Goal: Information Seeking & Learning: Learn about a topic

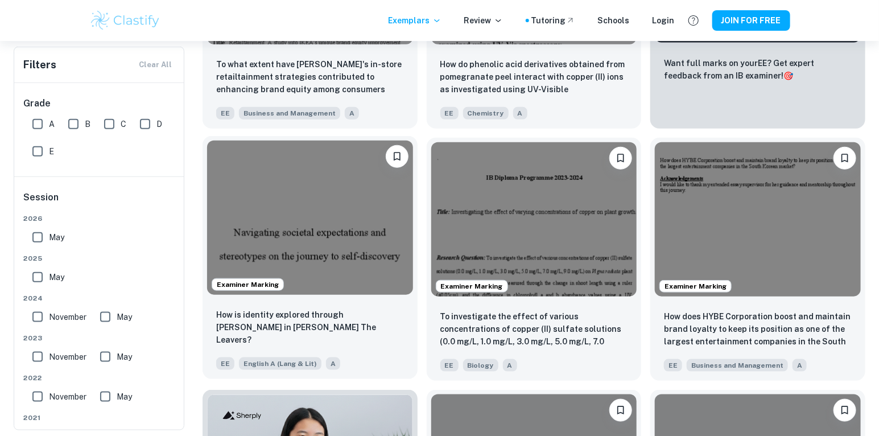
scroll to position [413, 0]
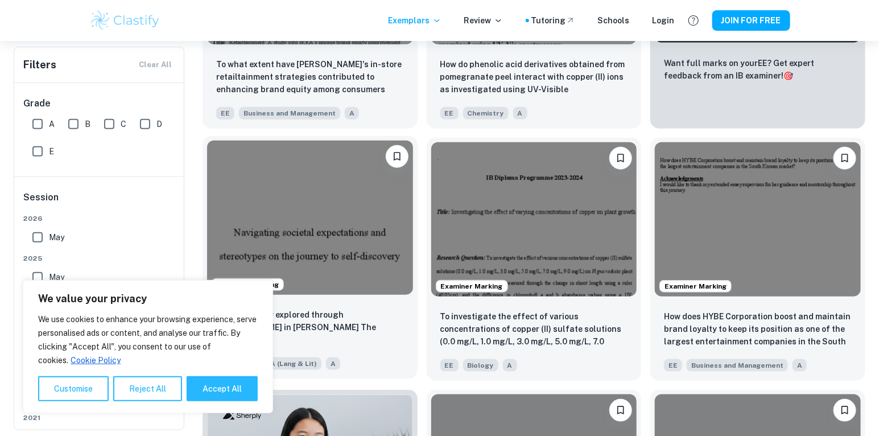
click at [355, 282] on img at bounding box center [310, 217] width 206 height 154
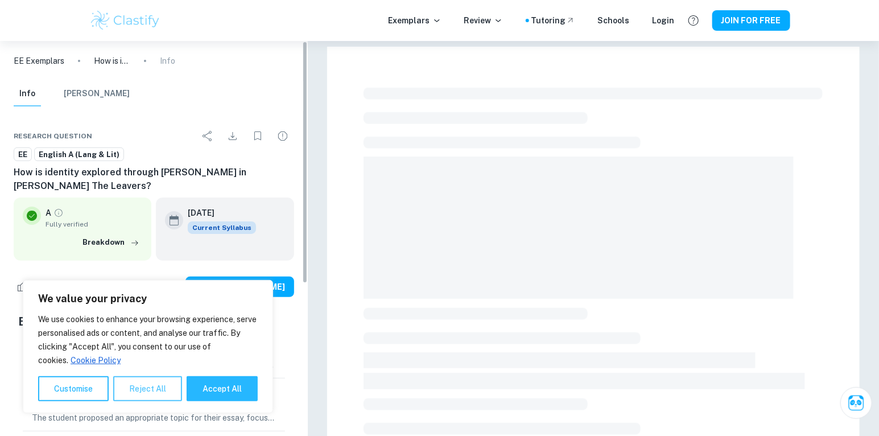
click at [139, 393] on button "Reject All" at bounding box center [147, 388] width 69 height 25
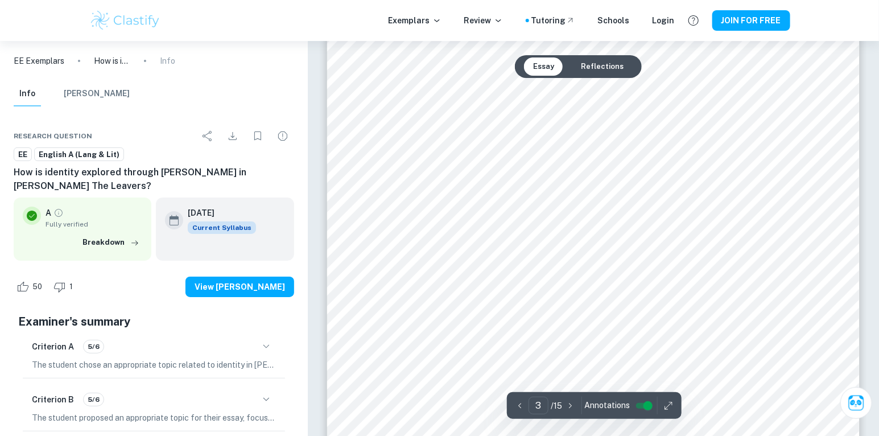
scroll to position [1964, 0]
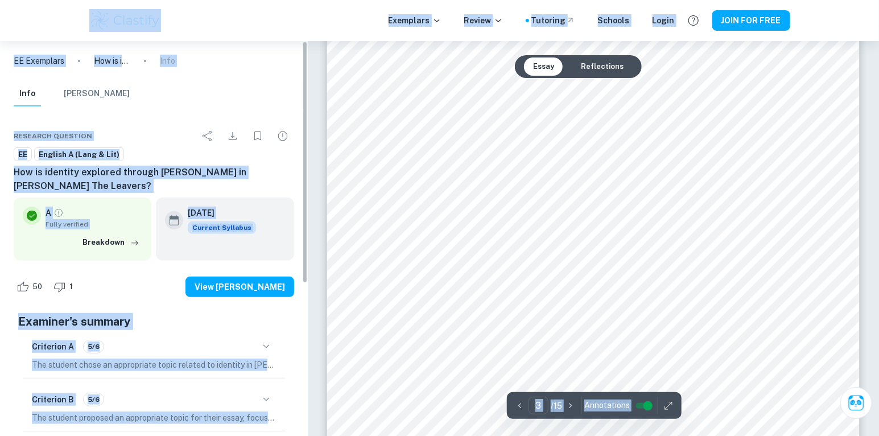
click at [279, 16] on div "Exemplars Review Tutoring Schools Login JOIN FOR FREE" at bounding box center [440, 20] width 728 height 23
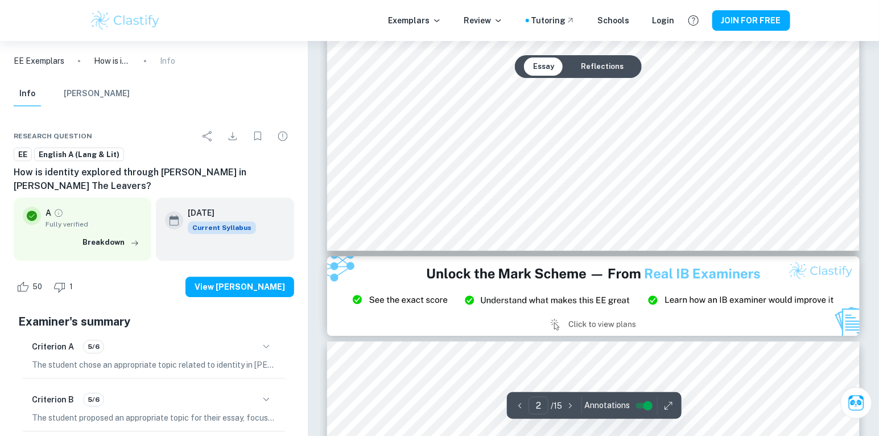
scroll to position [1706, 0]
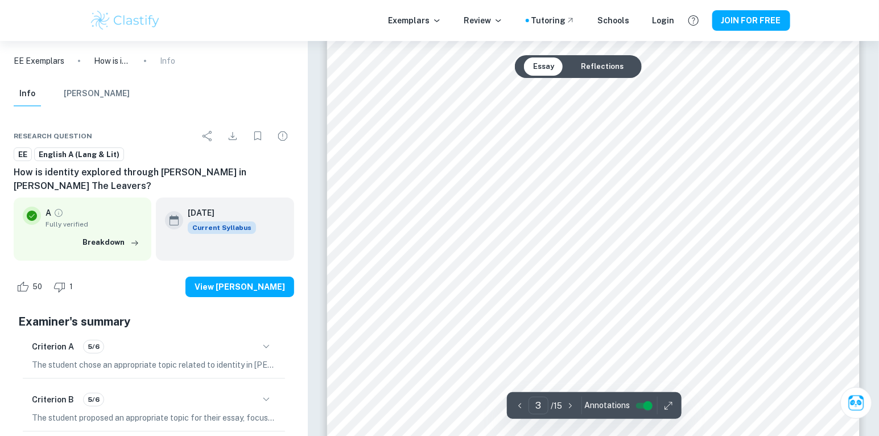
click at [557, 75] on div "Essay Reflections" at bounding box center [578, 66] width 127 height 23
click at [583, 72] on button "Reflections" at bounding box center [602, 66] width 61 height 18
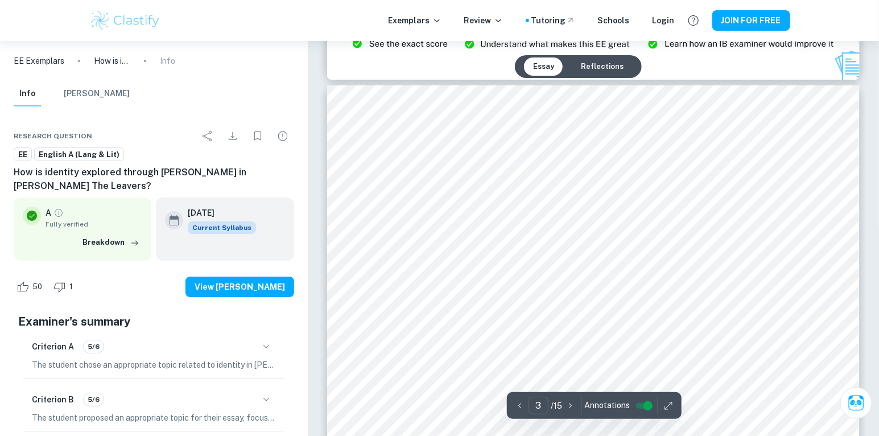
scroll to position [1654, 0]
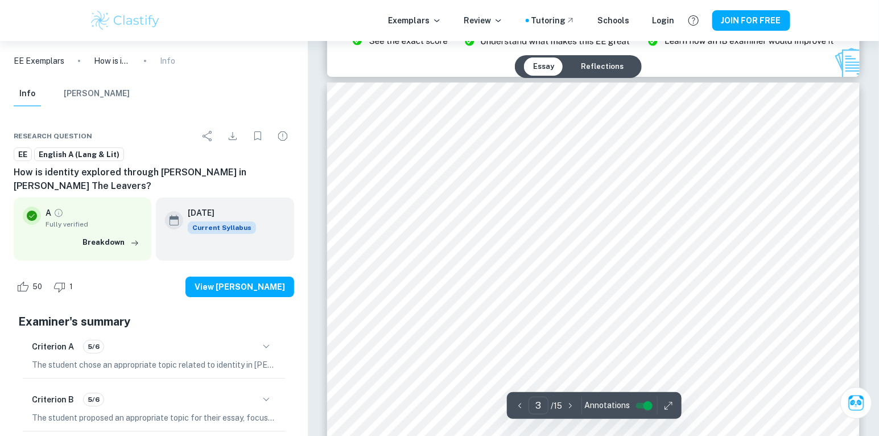
click at [593, 68] on button "Reflections" at bounding box center [602, 66] width 61 height 18
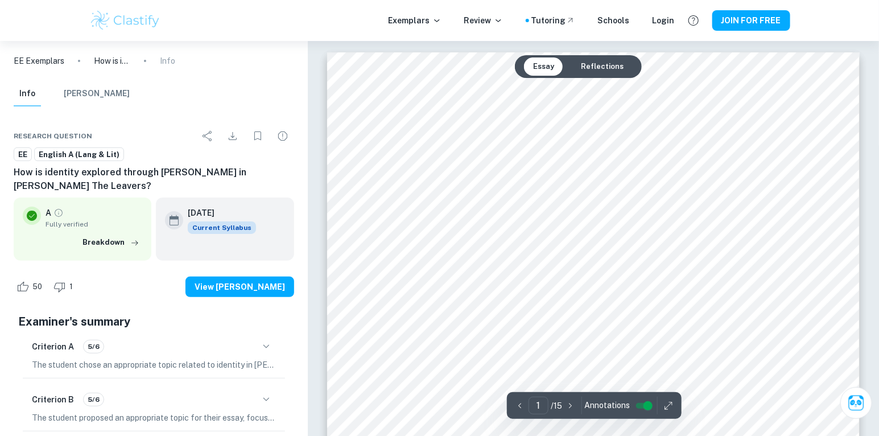
click at [593, 68] on button "Reflections" at bounding box center [602, 66] width 61 height 18
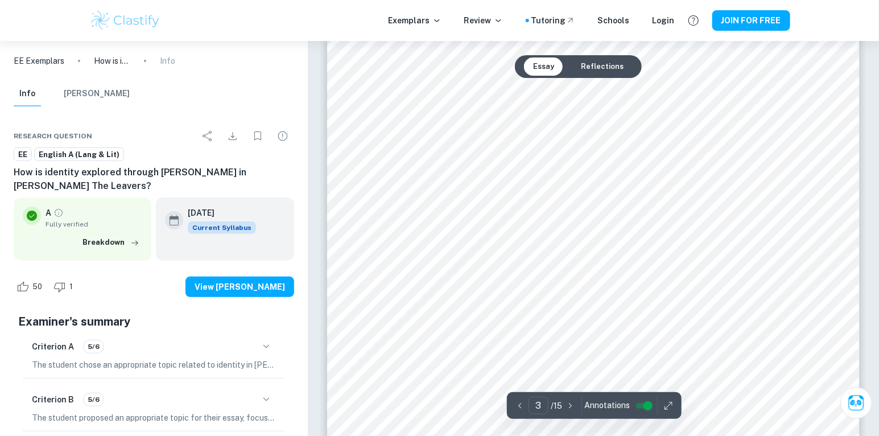
scroll to position [2016, 0]
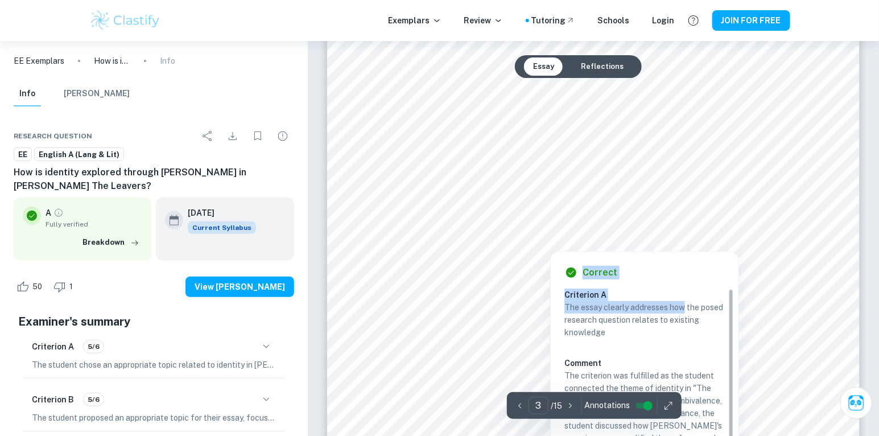
drag, startPoint x: 695, startPoint y: 308, endPoint x: 637, endPoint y: 254, distance: 79.3
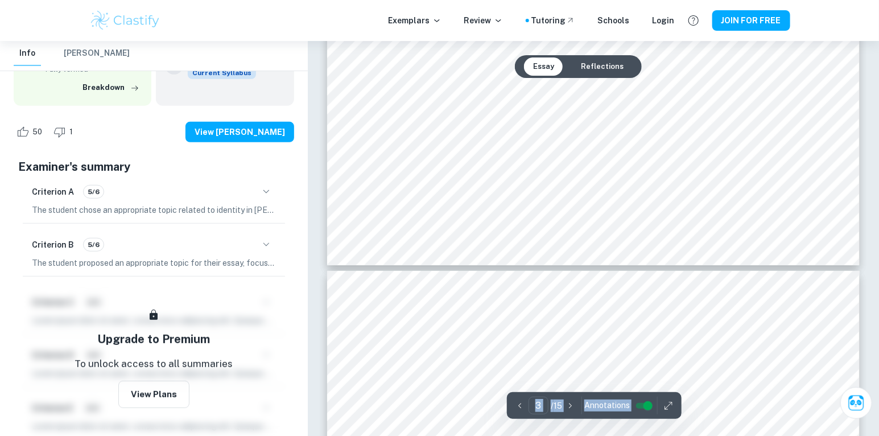
scroll to position [0, 0]
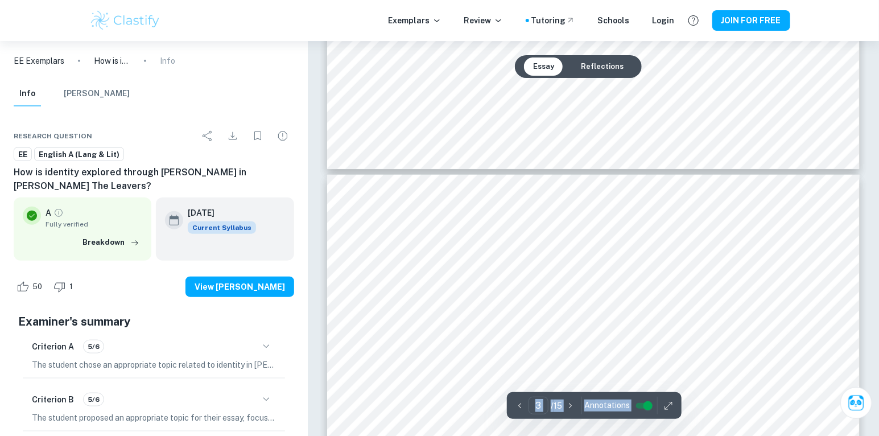
type input "4"
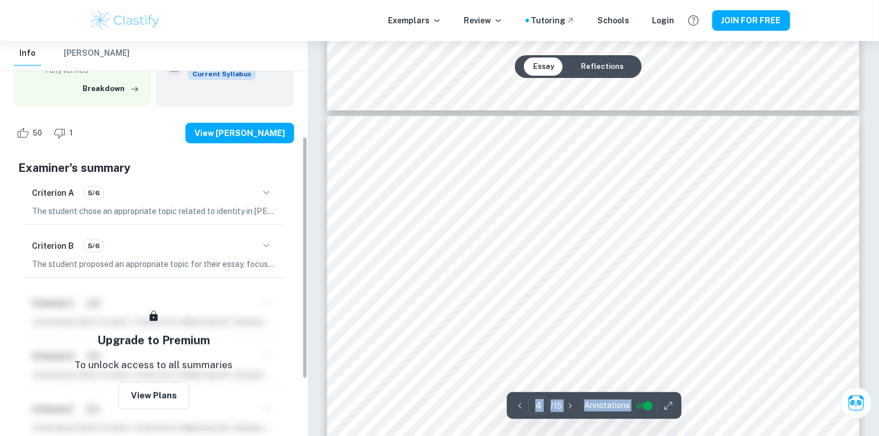
scroll to position [155, 0]
